Goal: Information Seeking & Learning: Find specific page/section

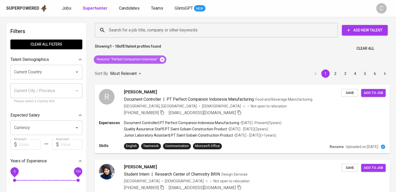
click at [162, 59] on icon at bounding box center [163, 60] width 6 height 6
click at [162, 66] on div "Sort By Most Relevant MOST_RELEVANT 1 2 3 4 5 6" at bounding box center [243, 74] width 302 height 16
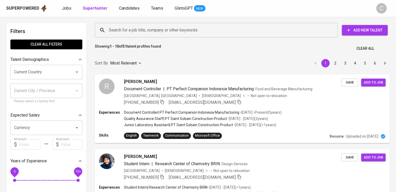
click at [116, 31] on input "Search for a job title, company or other keywords" at bounding box center [218, 30] width 220 height 10
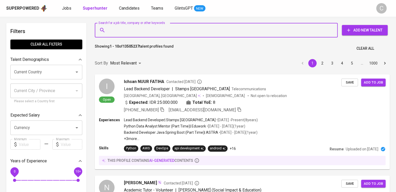
click at [116, 31] on input "Search for a job title, company or other keywords" at bounding box center [218, 30] width 220 height 10
paste input "tereos fks"
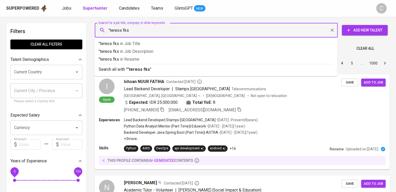
type input ""tereos fks""
click at [169, 58] on p ""tereos fks" in [GEOGRAPHIC_DATA]" at bounding box center [216, 59] width 235 height 6
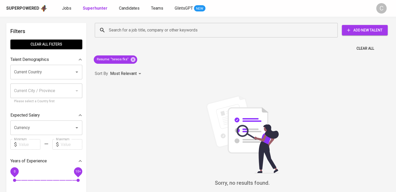
click at [180, 143] on div "Sorry, no results found. You can try the following : (1) Try again, and/or doub…" at bounding box center [242, 152] width 295 height 115
